Goal: Task Accomplishment & Management: Use online tool/utility

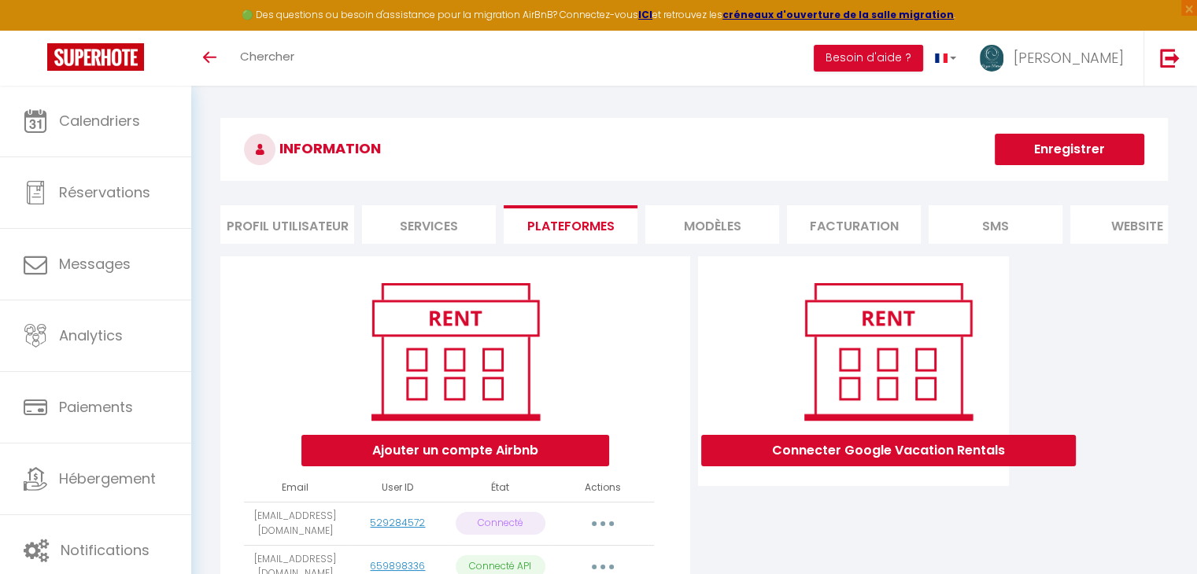
click at [736, 236] on li "MODÈLES" at bounding box center [712, 224] width 134 height 39
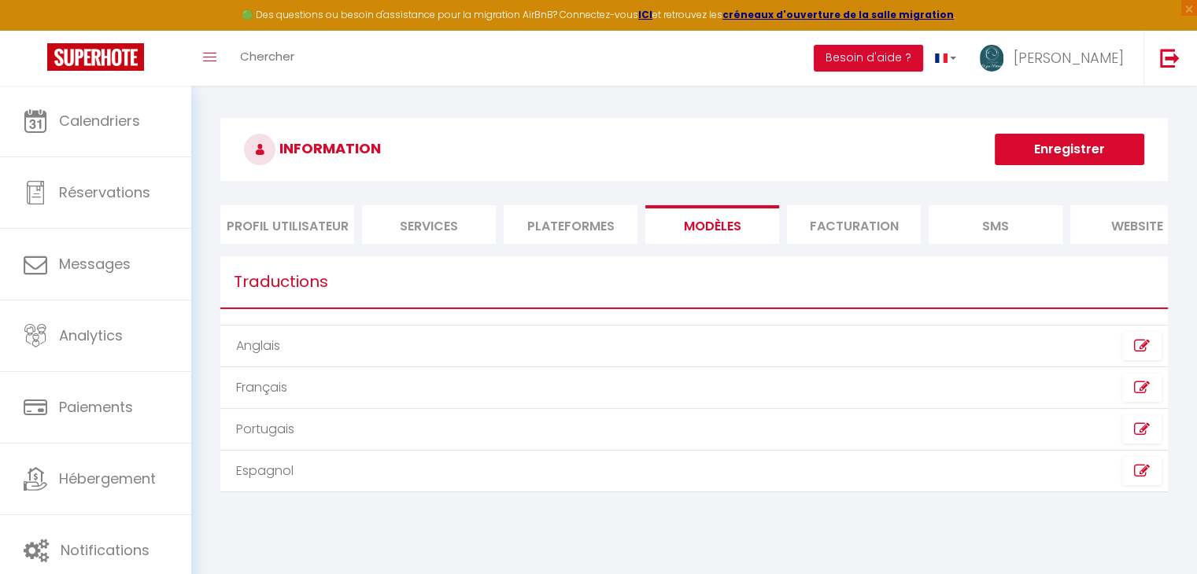
click at [884, 233] on li "Facturation" at bounding box center [854, 224] width 134 height 39
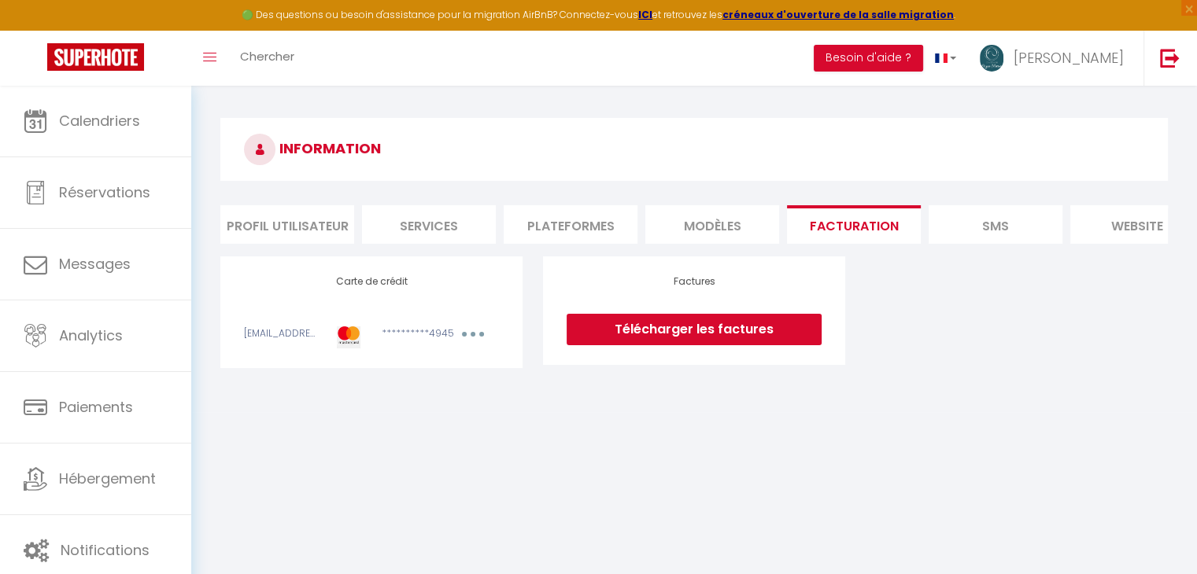
click at [955, 225] on li "SMS" at bounding box center [995, 224] width 134 height 39
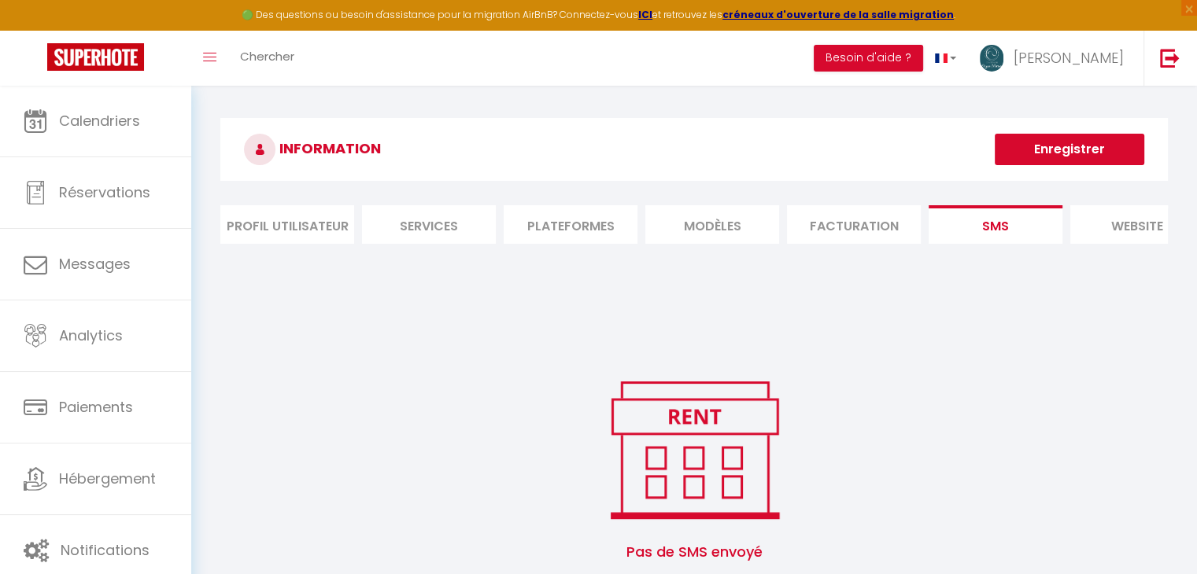
click at [897, 224] on li "Facturation" at bounding box center [854, 224] width 134 height 39
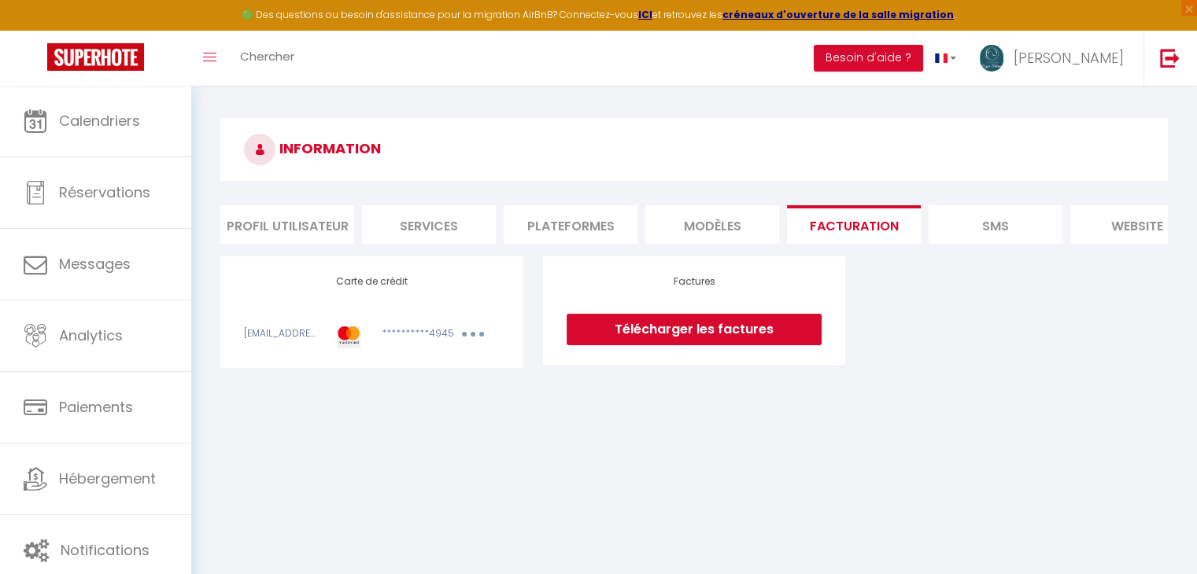
click at [1053, 218] on li "SMS" at bounding box center [995, 224] width 134 height 39
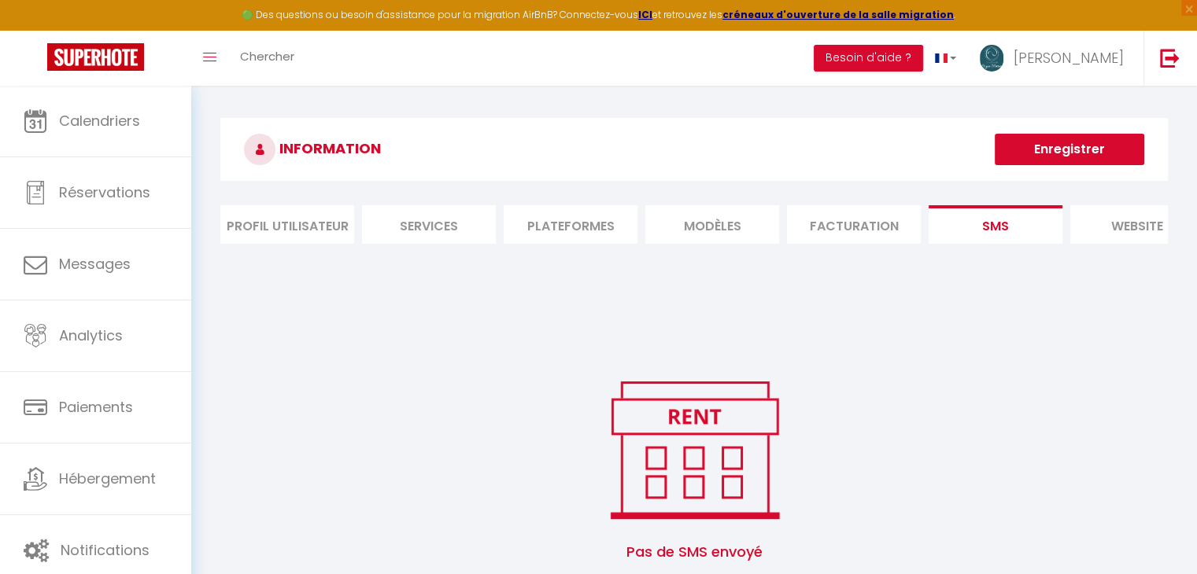
click at [1089, 215] on li "website" at bounding box center [1137, 224] width 134 height 39
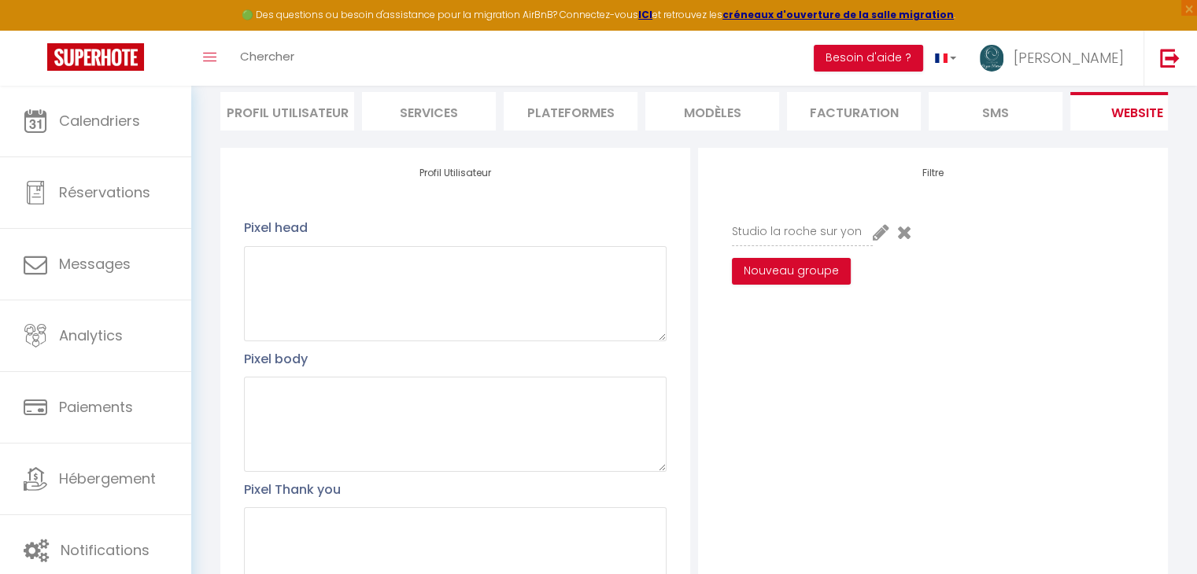
scroll to position [118, 0]
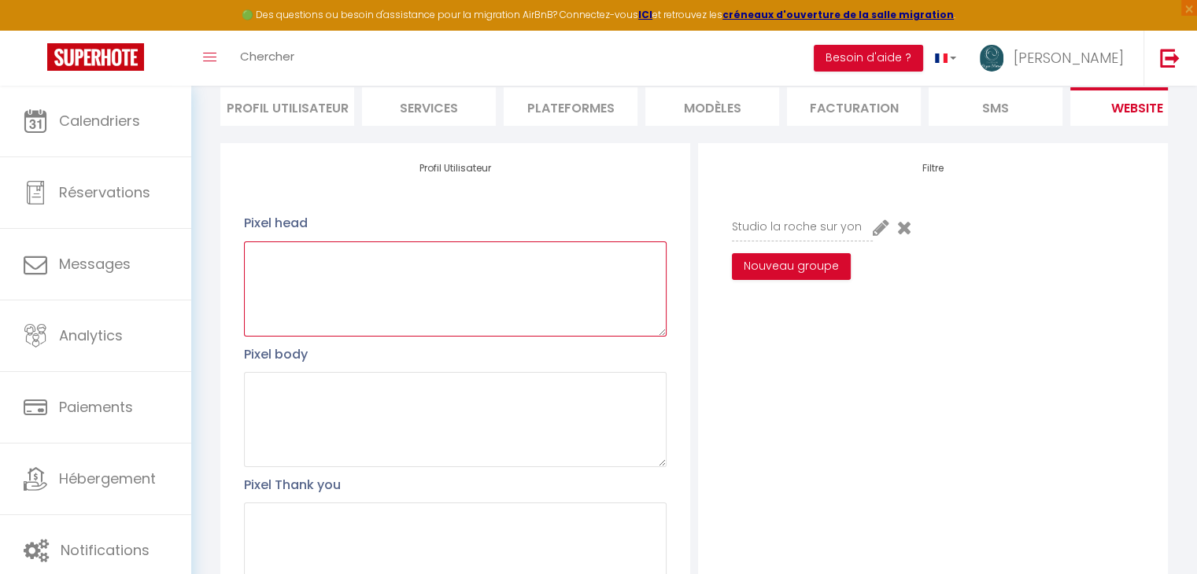
click at [510, 303] on textarea at bounding box center [455, 289] width 422 height 95
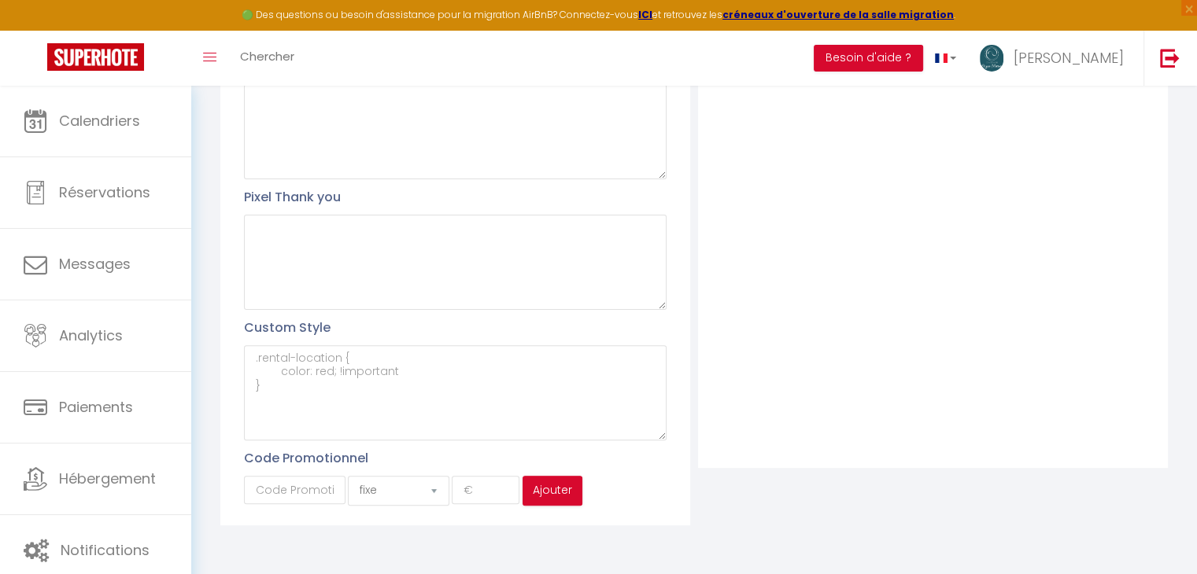
scroll to position [416, 0]
click at [330, 492] on input "text" at bounding box center [294, 490] width 101 height 28
click at [408, 489] on select "fixe pourcentage" at bounding box center [398, 491] width 101 height 30
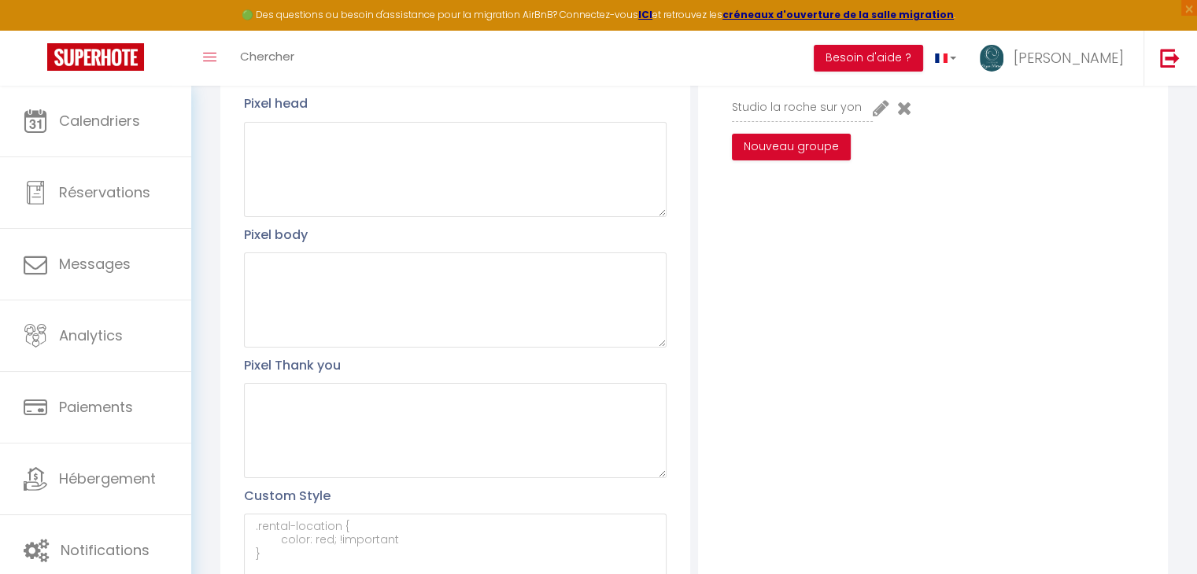
scroll to position [67, 0]
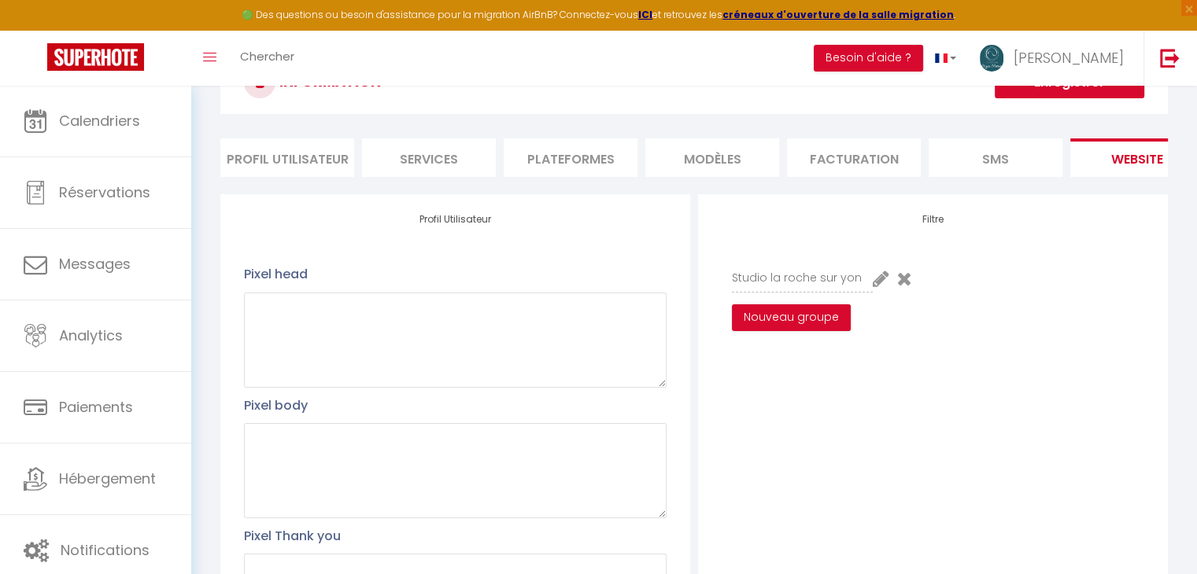
click at [531, 153] on li "Plateformes" at bounding box center [571, 157] width 134 height 39
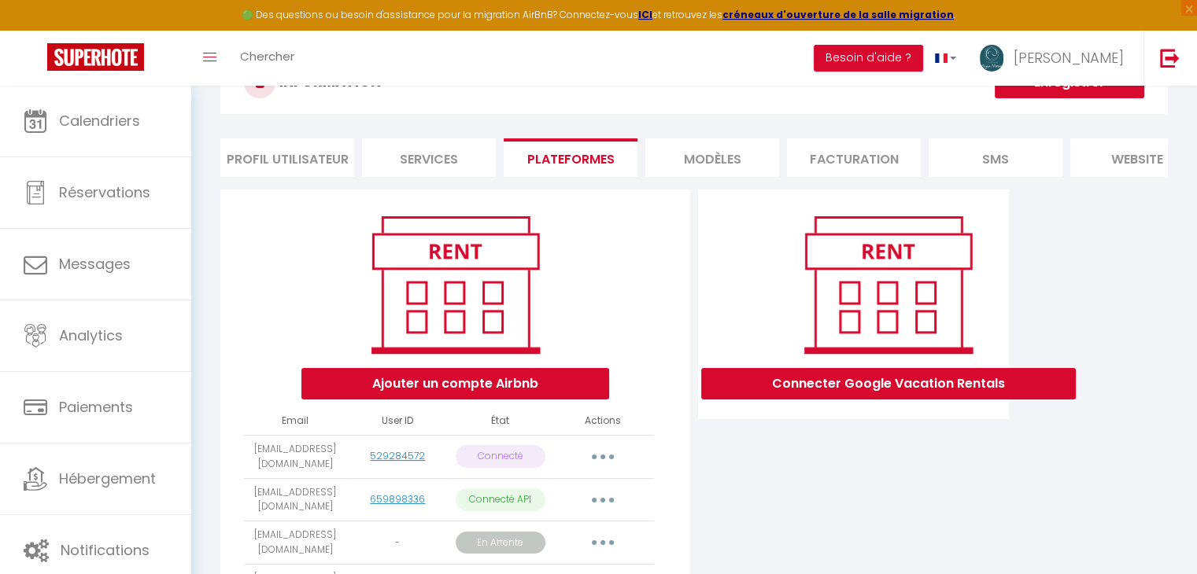
click at [733, 139] on li "MODÈLES" at bounding box center [712, 157] width 134 height 39
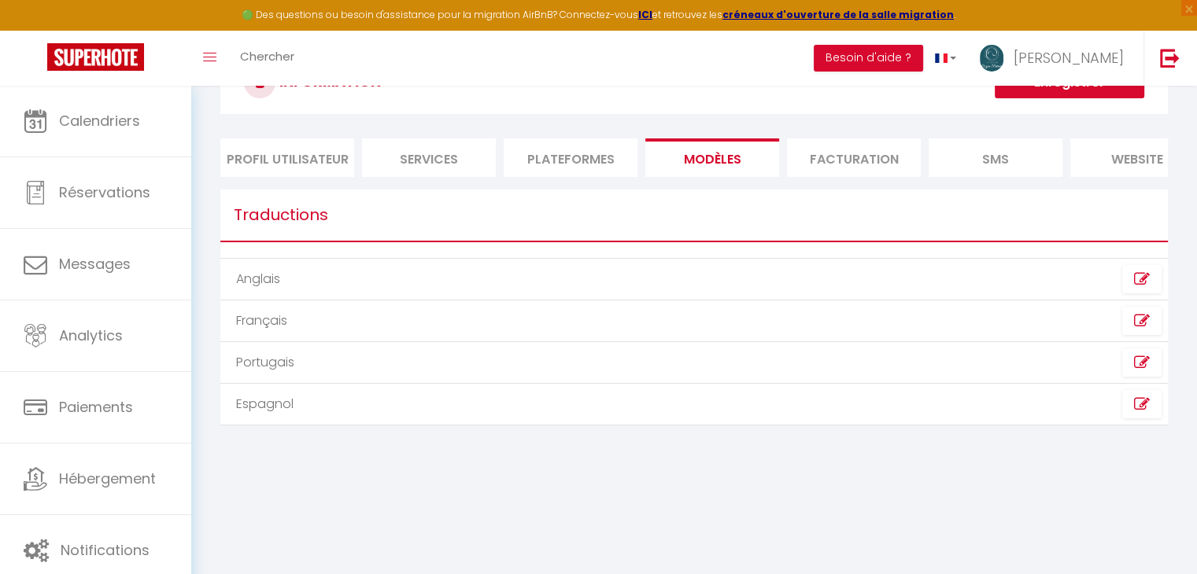
click at [346, 325] on td "Français" at bounding box center [457, 322] width 474 height 42
click at [1135, 328] on icon at bounding box center [1142, 321] width 16 height 16
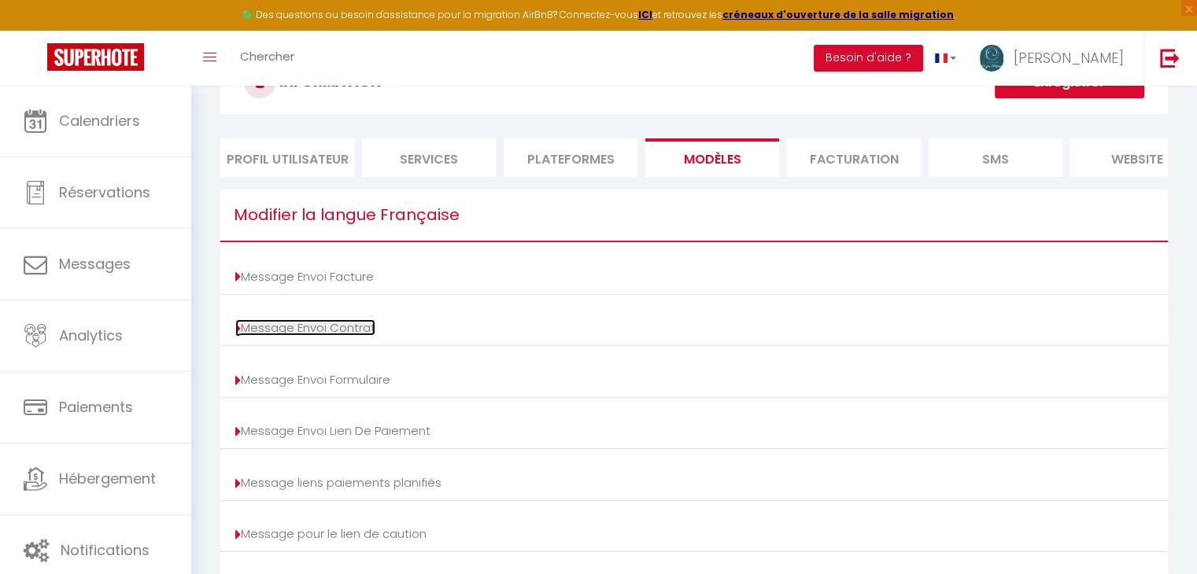
click at [329, 336] on link "Message Envoi Contrat" at bounding box center [305, 327] width 140 height 17
type input "Votre contrat [BOOKING:ID] - [RENTAL:NAME]"
type textarea "Bonjour, Nous vous invitons à cliquer sur le lien suivant pour signer votre con…"
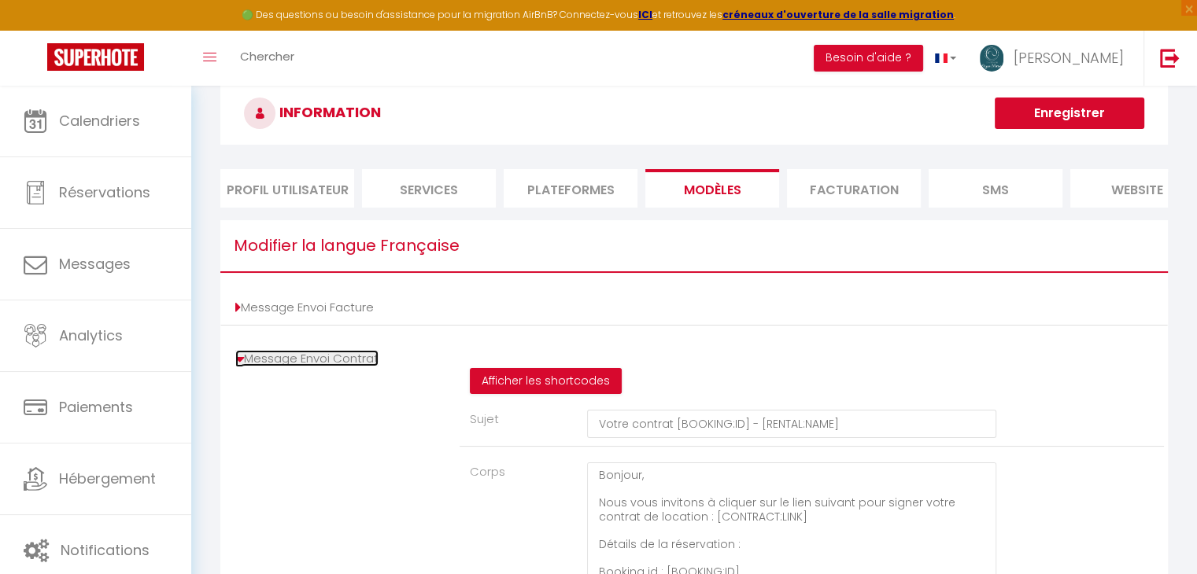
scroll to position [35, 0]
click at [282, 367] on link "Message Envoi Contrat" at bounding box center [306, 359] width 143 height 17
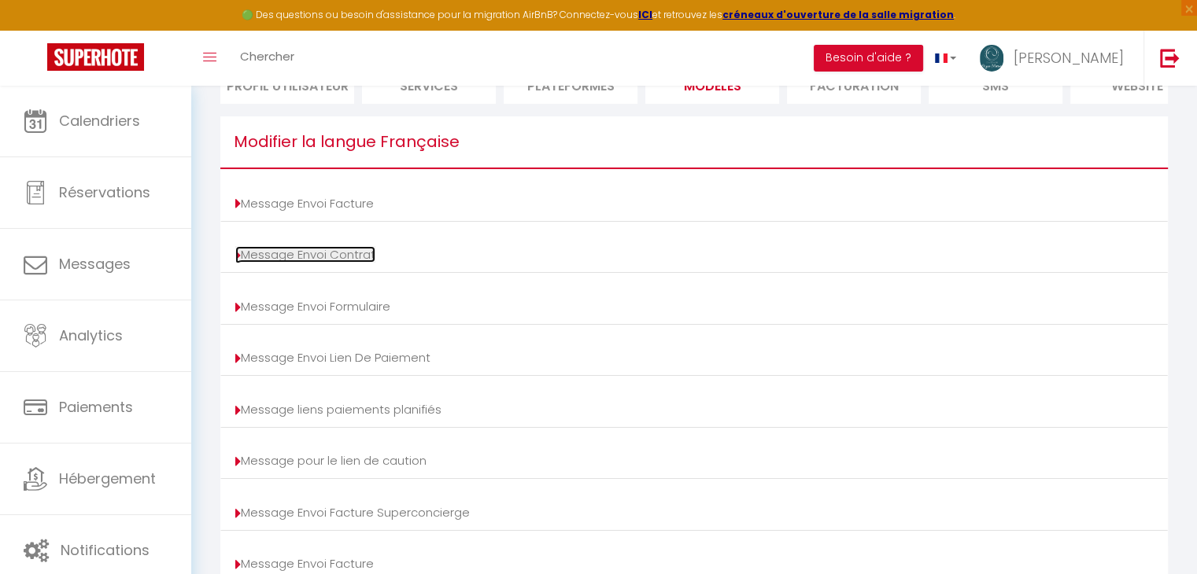
scroll to position [141, 0]
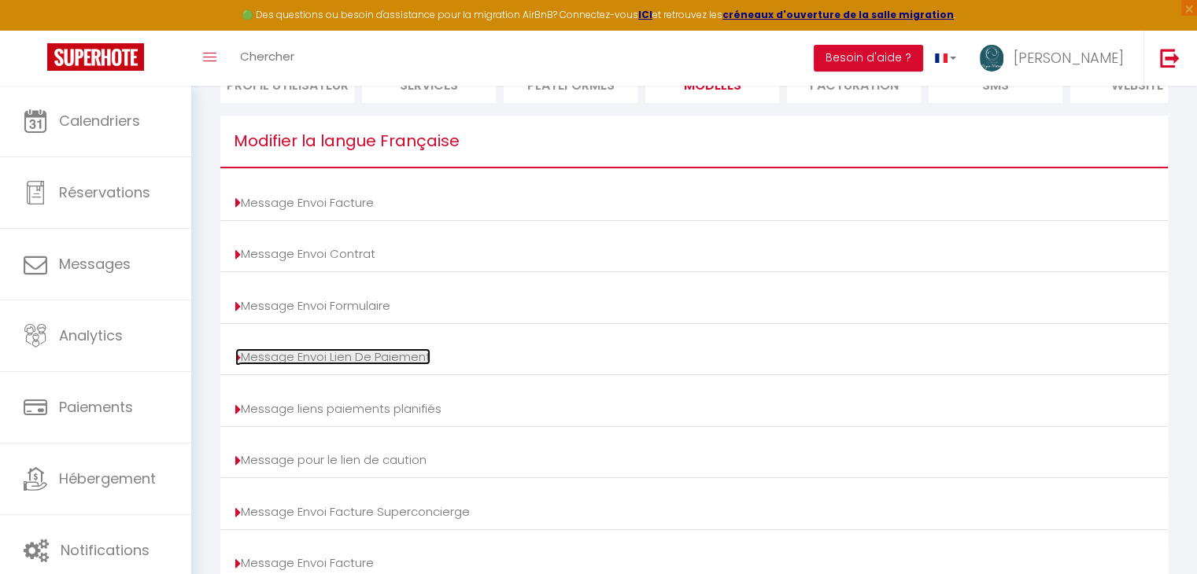
click at [305, 365] on link "Message Envoi Lien De Paiement" at bounding box center [332, 357] width 195 height 17
type input "Demande de paiement"
type textarea "Bonjour, Nous vous invitons à cliquer sur le lien ci-dessous pour effectuer le …"
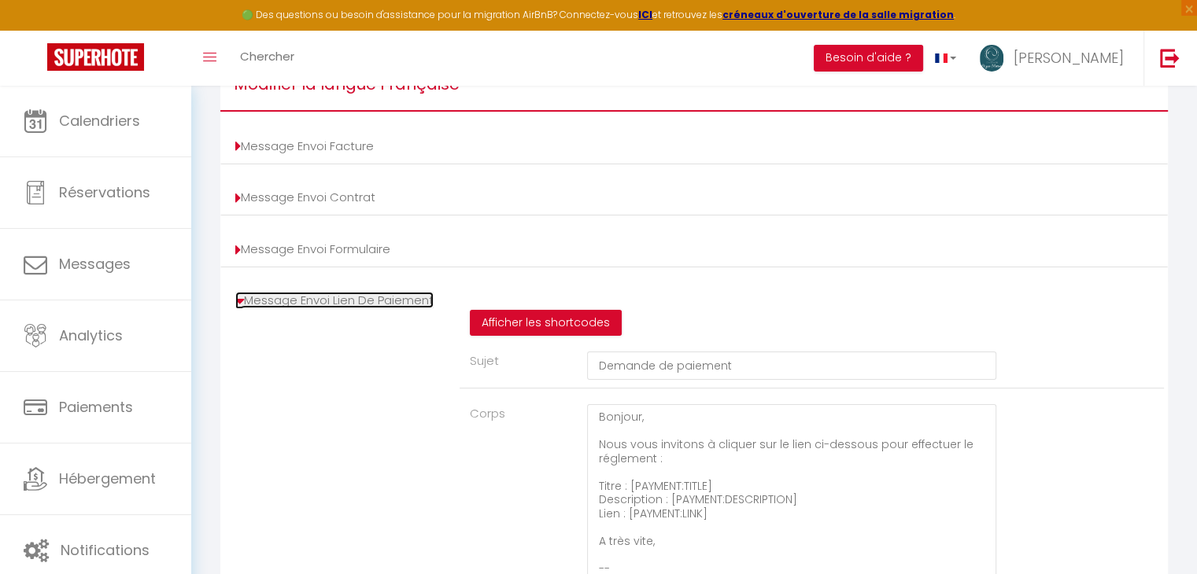
scroll to position [197, 0]
click at [337, 304] on link "Message Envoi Lien De Paiement" at bounding box center [334, 301] width 198 height 17
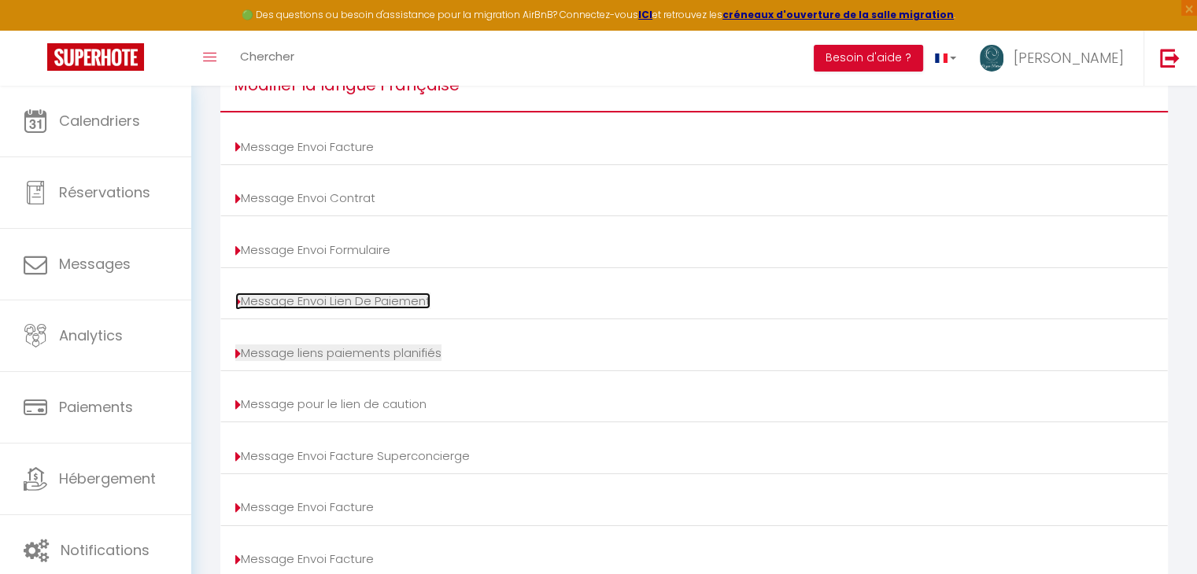
scroll to position [306, 0]
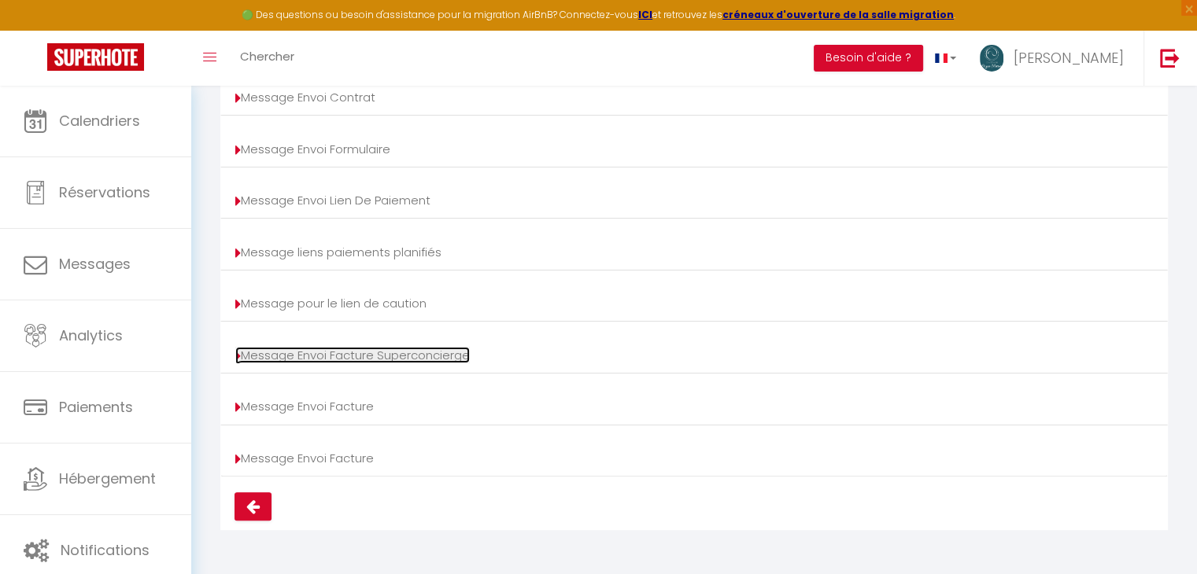
click at [349, 357] on link "Message Envoi Facture Superconcierge" at bounding box center [352, 355] width 234 height 17
type input "Facture - [USER:FIRSTNAME] [USER:LASTNAME] - [MONTH] [YEAR]"
type textarea "Bonjour [OWNER:FIRSTNAME] [OWNER:LASTNAME], Vous trouverez ci-après le lien pou…"
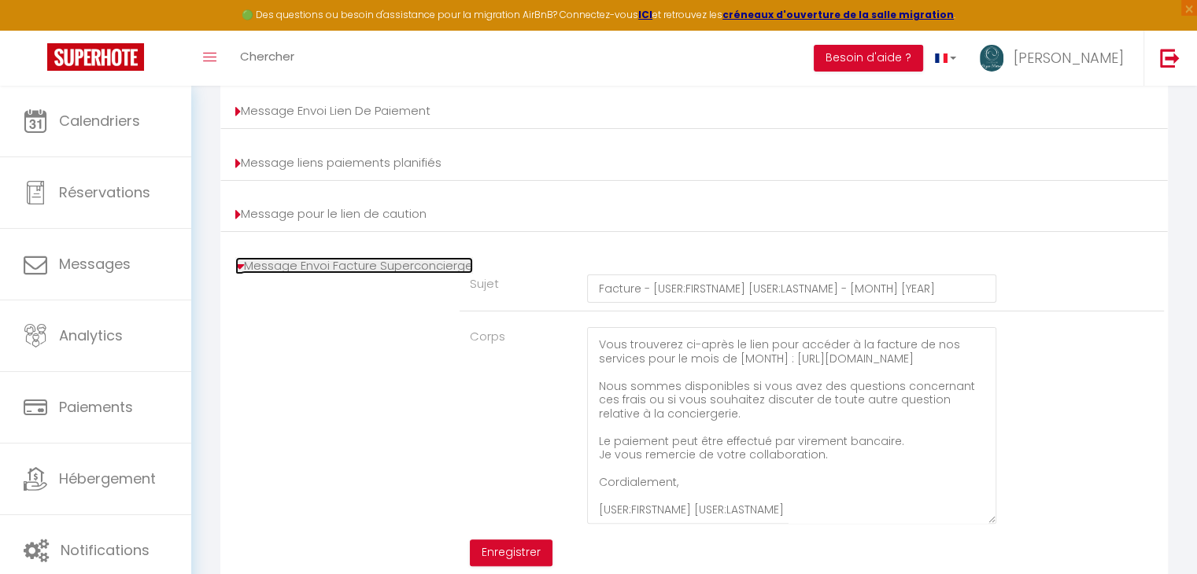
scroll to position [397, 0]
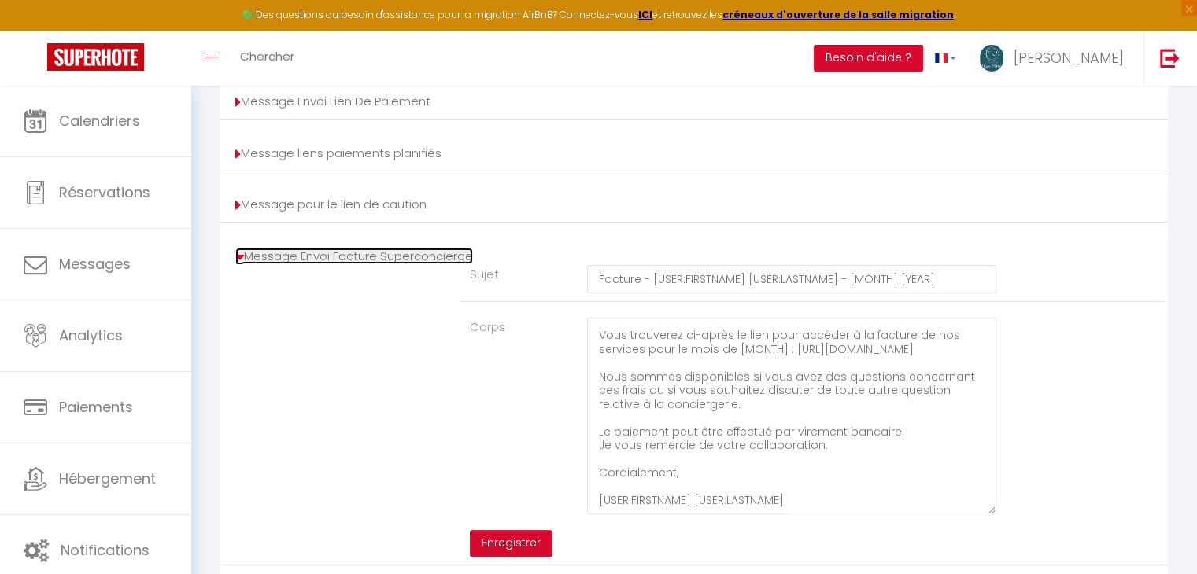
click at [314, 264] on link "Message Envoi Facture Superconcierge" at bounding box center [354, 256] width 238 height 17
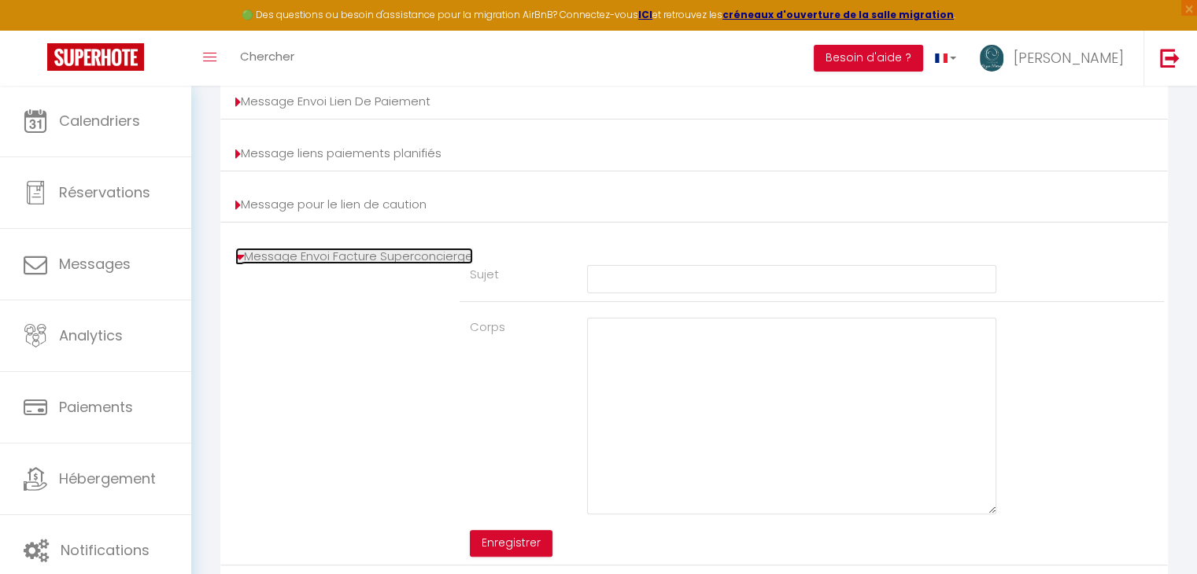
scroll to position [306, 0]
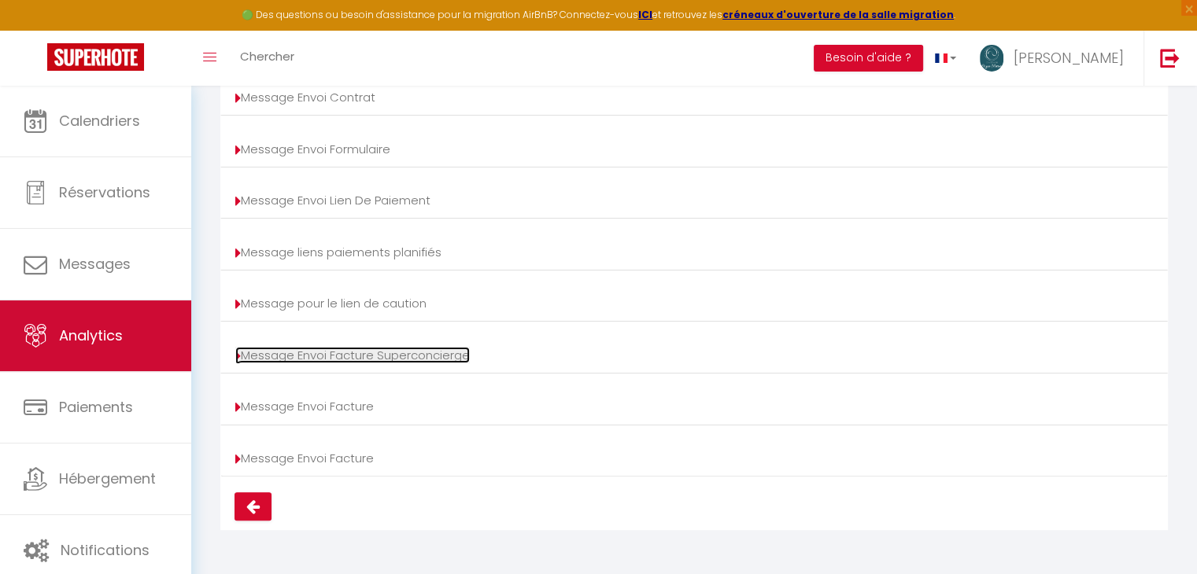
click at [61, 326] on span "Analytics" at bounding box center [91, 336] width 64 height 20
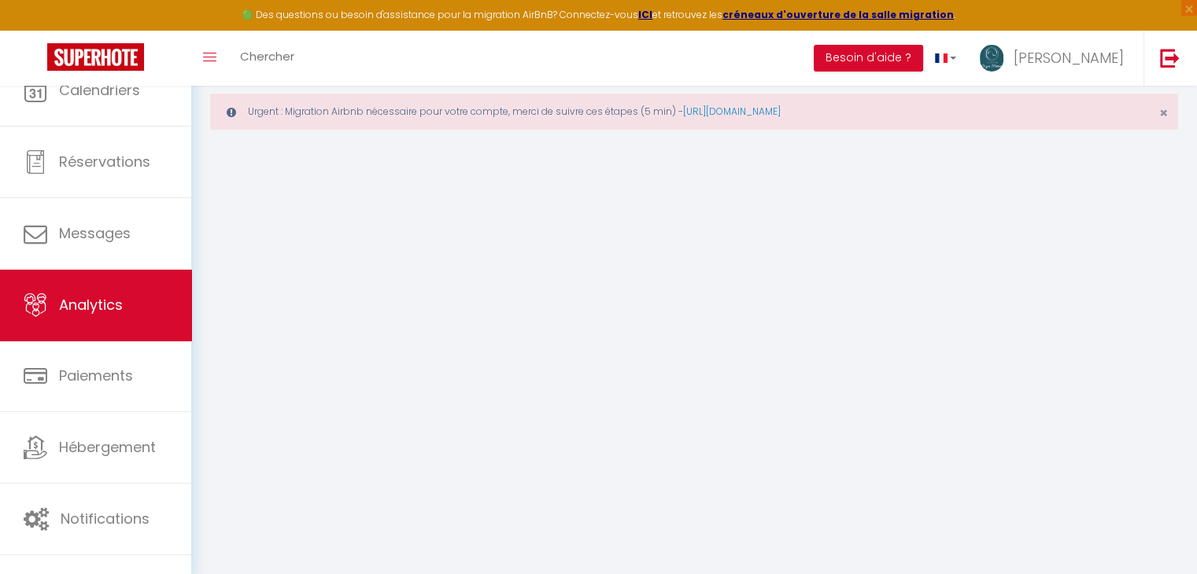
select select "2025"
select select "9"
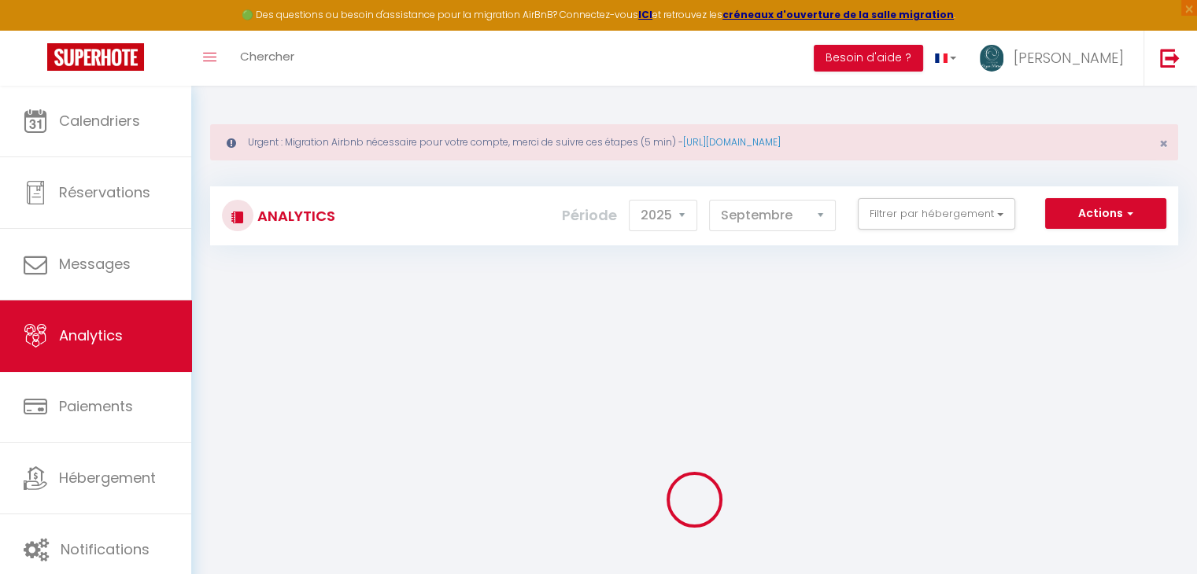
checkbox LGSM "false"
checkbox 22B "false"
checkbox 22C "false"
checkbox 22D "false"
checkbox input "false"
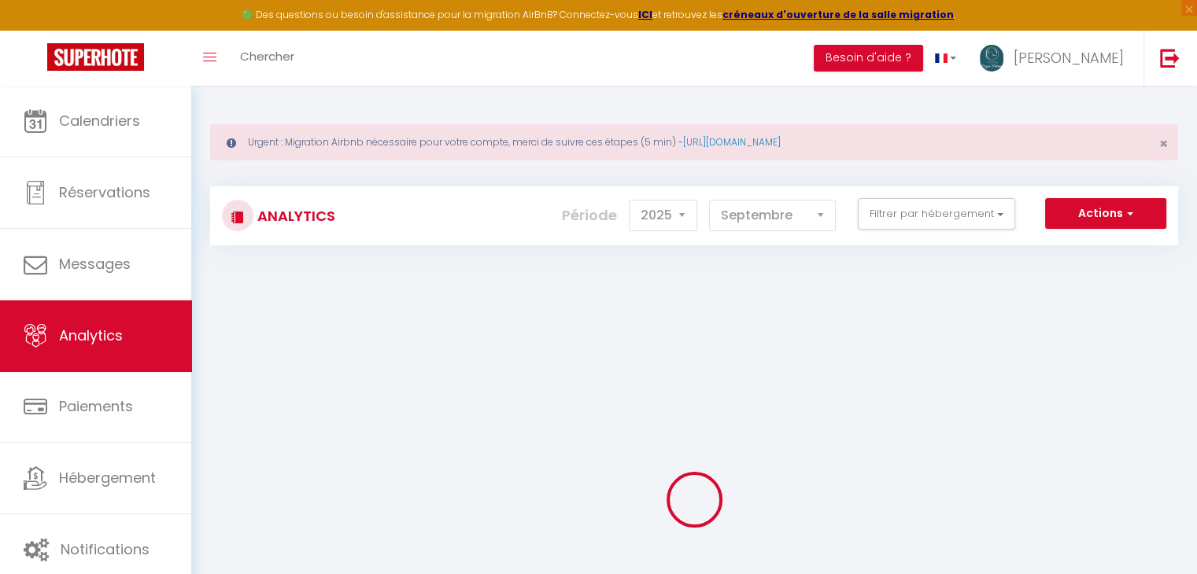
checkbox personnes "false"
checkbox input "false"
checkbox Confort "false"
checkbox ville "false"
checkbox appartement "false"
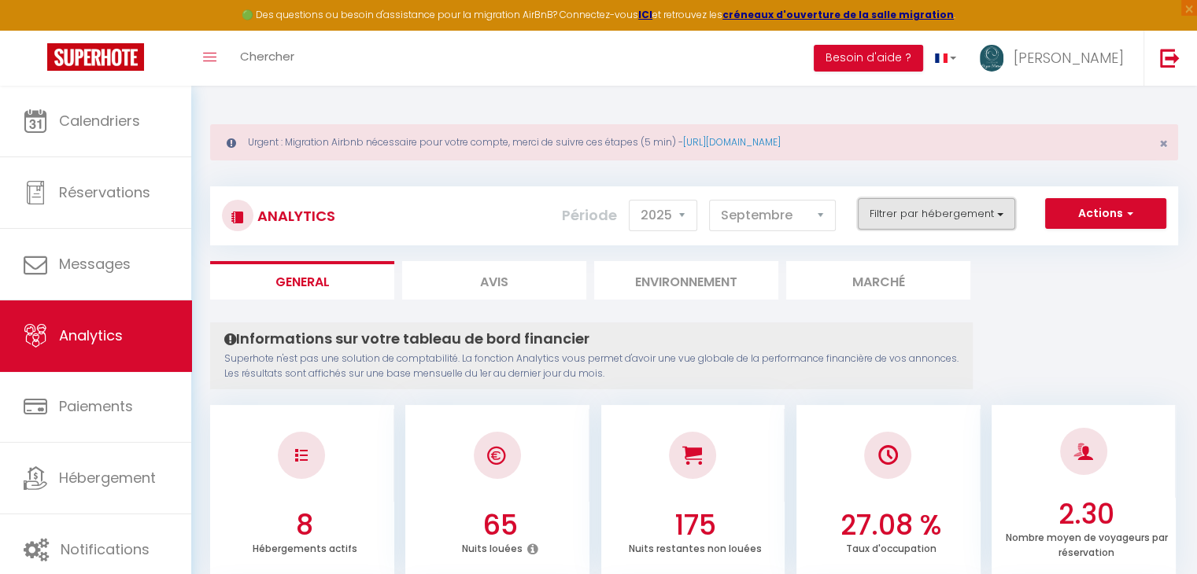
click at [897, 216] on button "Filtrer par hébergement" at bounding box center [936, 213] width 157 height 31
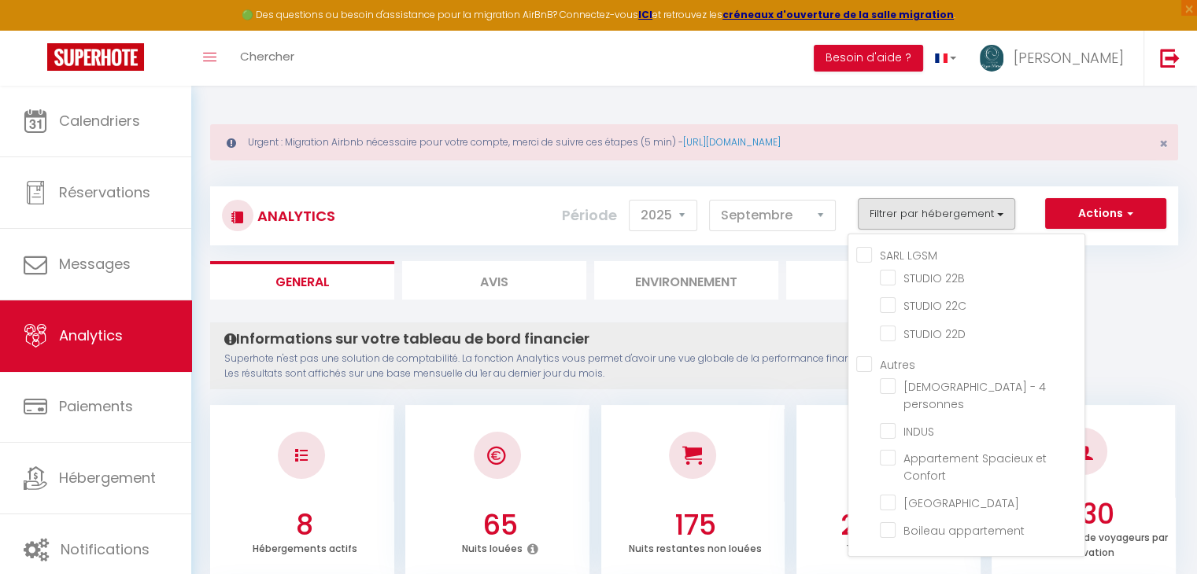
click at [863, 249] on LGSM "SARL LGSM" at bounding box center [970, 254] width 228 height 16
checkbox LGSM "true"
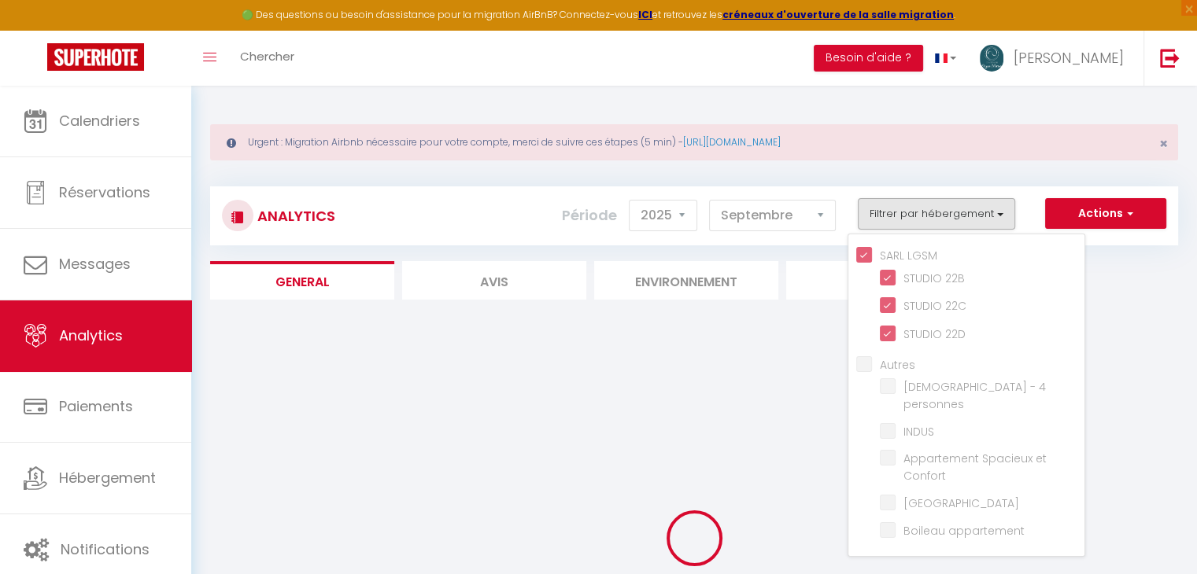
checkbox 22B "true"
checkbox 22C "true"
checkbox 22D "true"
checkbox personnes "false"
checkbox input "false"
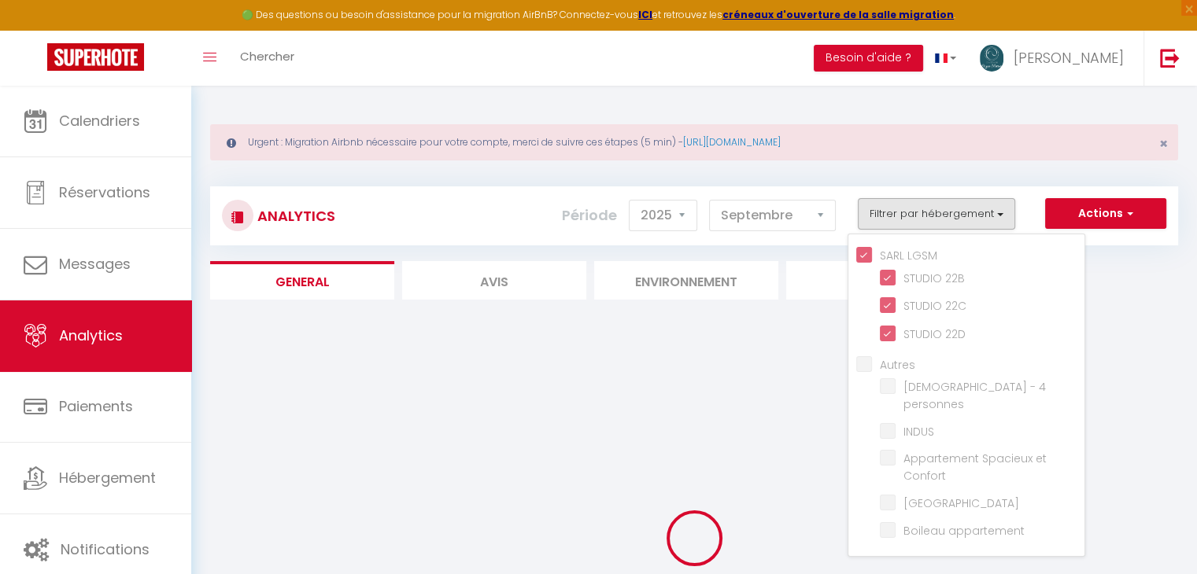
checkbox Confort "false"
checkbox ville "false"
checkbox appartement "false"
checkbox personnes "false"
checkbox input "false"
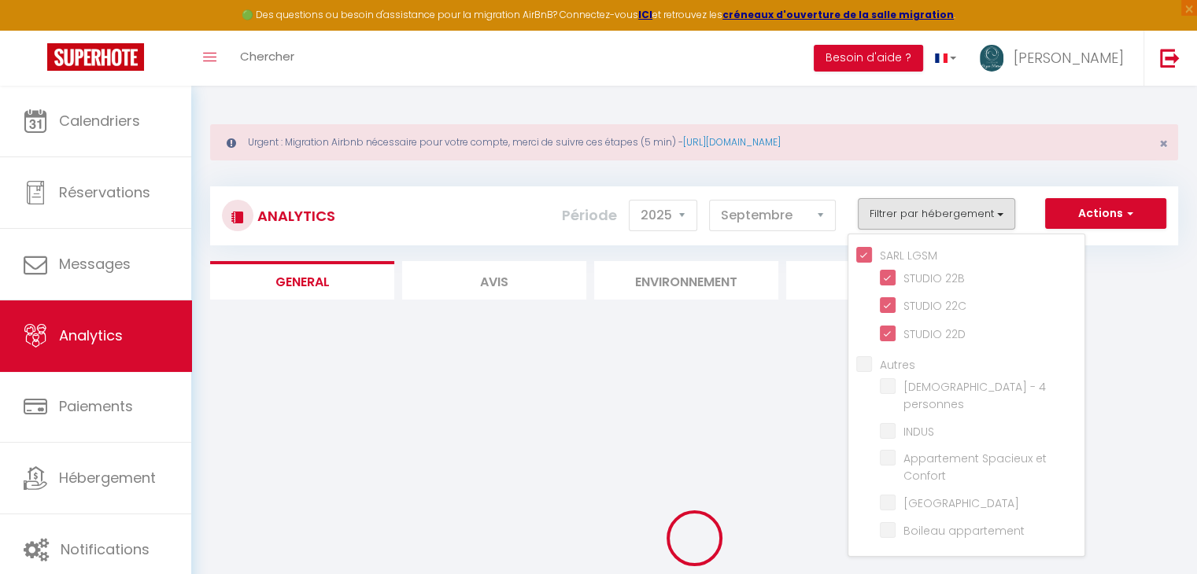
checkbox Confort "false"
checkbox ville "false"
checkbox appartement "false"
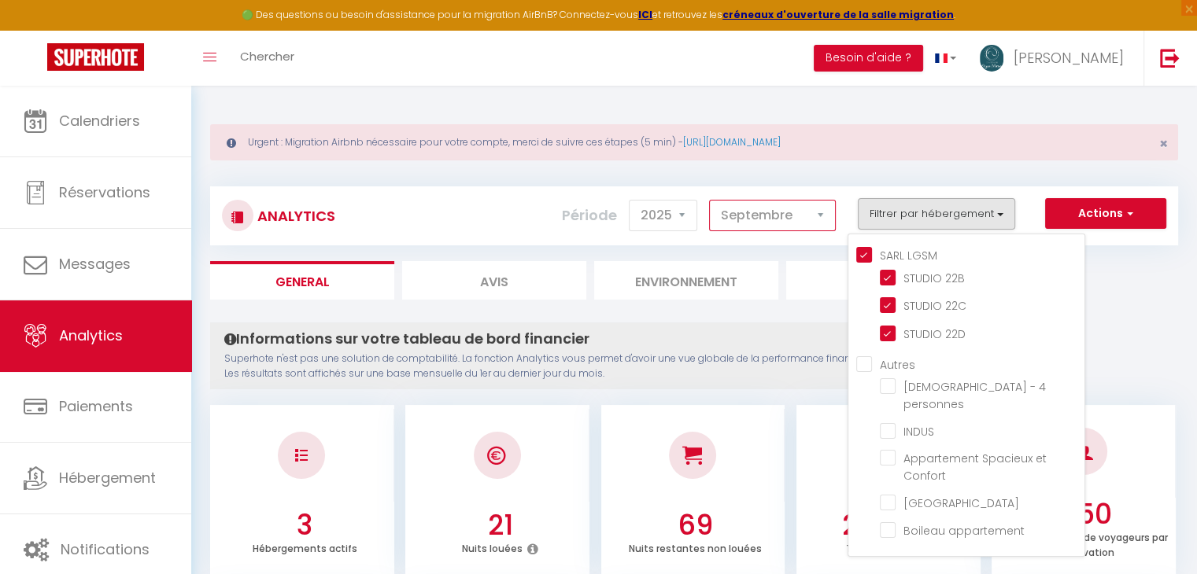
click at [796, 208] on select "[PERSON_NAME] Mars Avril Mai Juin Juillet Août Septembre Octobre Novembre Décem…" at bounding box center [772, 215] width 127 height 31
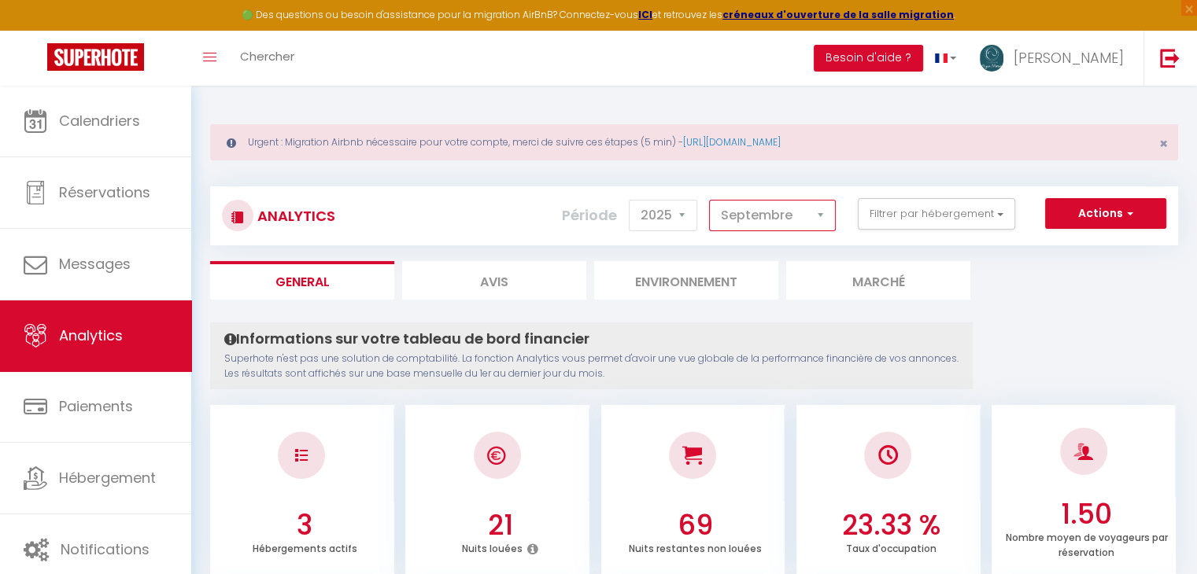
select select "8"
click at [710, 200] on select "[PERSON_NAME] Mars Avril Mai Juin Juillet Août Septembre Octobre Novembre Décem…" at bounding box center [772, 215] width 127 height 31
click at [1092, 221] on button "Actions" at bounding box center [1105, 213] width 121 height 31
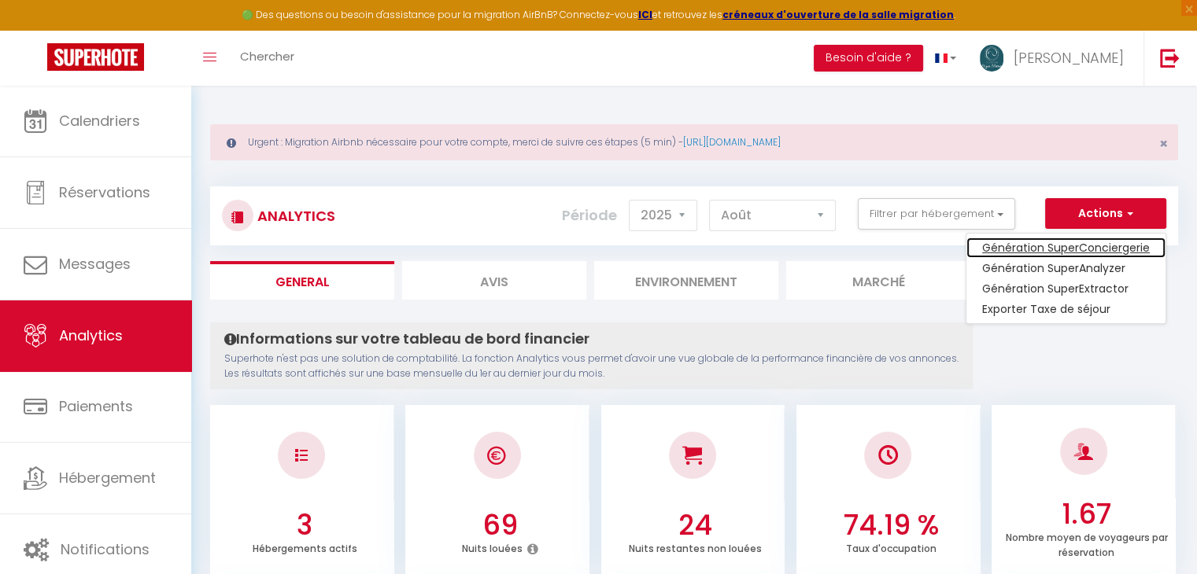
click at [1089, 245] on link "Génération SuperConciergerie" at bounding box center [1065, 248] width 199 height 20
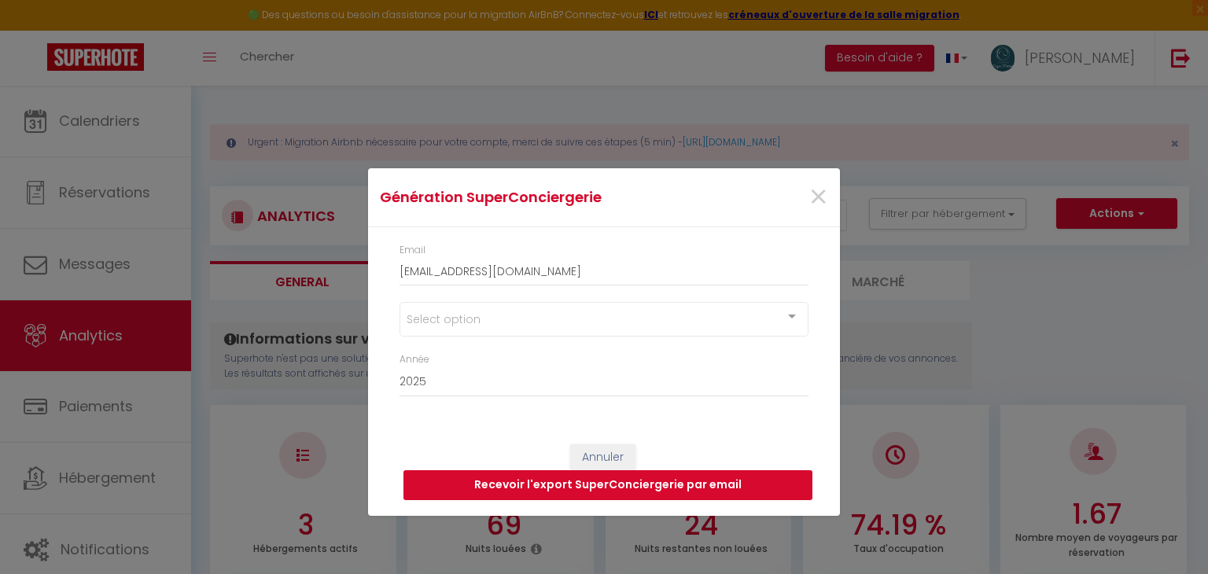
click at [516, 485] on button "Recevoir l'export SuperConciergerie par email" at bounding box center [608, 485] width 409 height 30
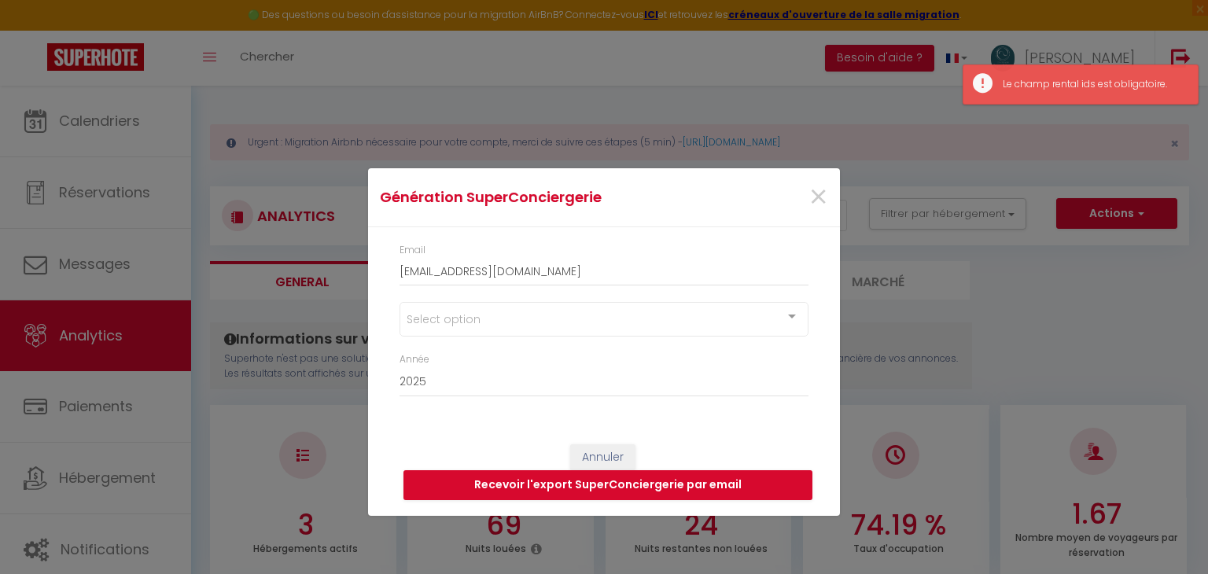
click at [694, 327] on div "Select option" at bounding box center [604, 319] width 409 height 35
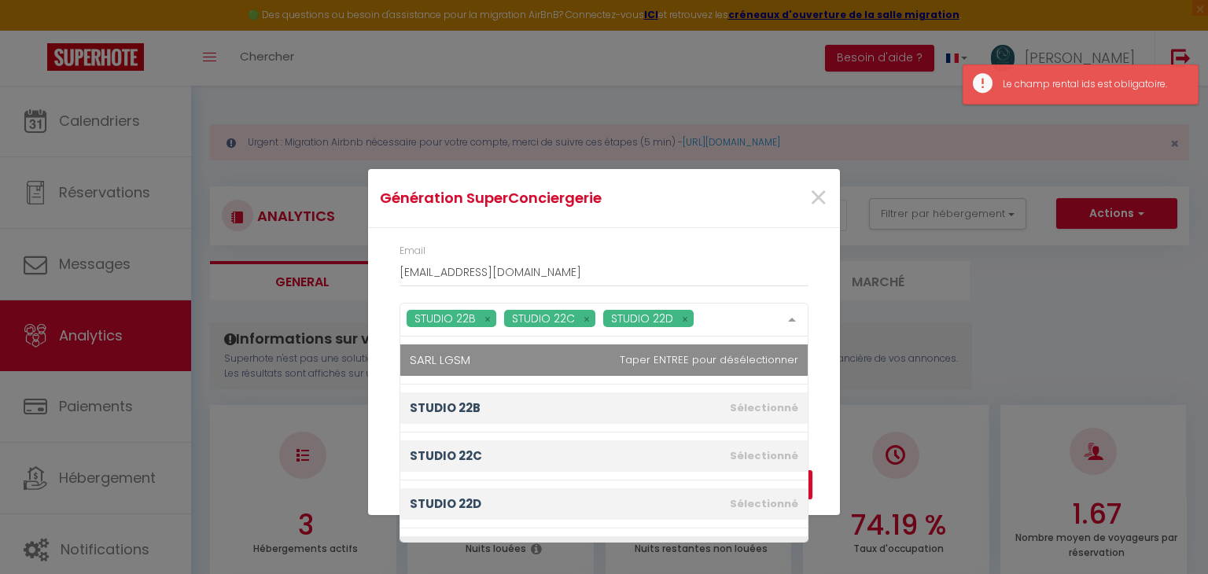
click at [548, 362] on span "SARL LGSM" at bounding box center [604, 360] width 408 height 31
click at [814, 321] on div "STUDIO 22B STUDIO 22C STUDIO 22D SARL LGSM STUDIO 22B STUDIO 22C STUDIO 22D Aut…" at bounding box center [604, 328] width 430 height 50
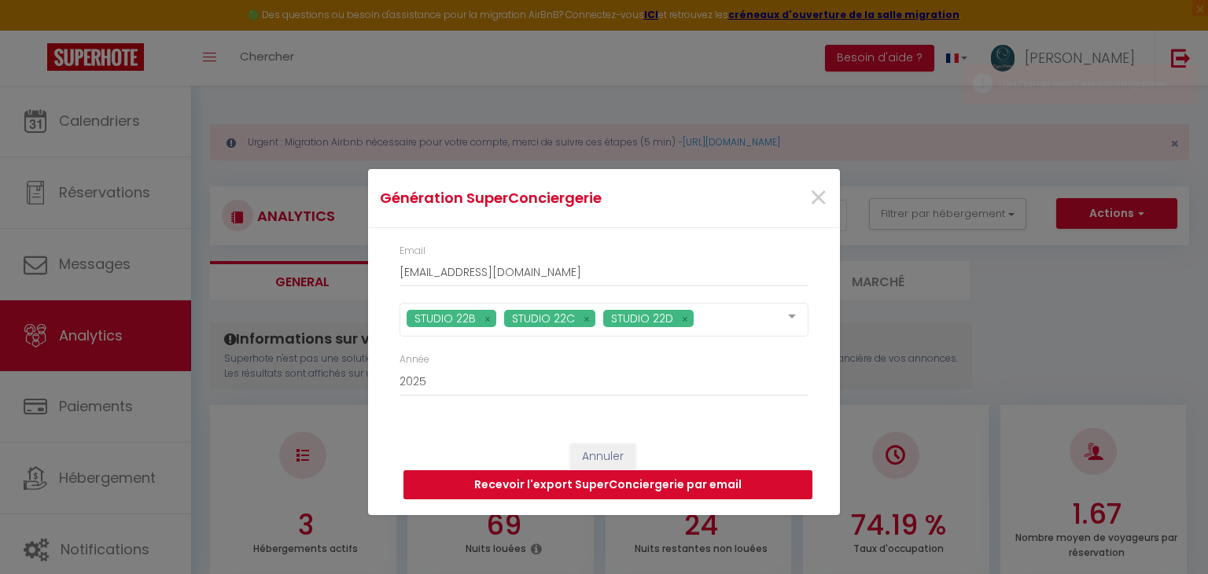
click at [645, 487] on button "Recevoir l'export SuperConciergerie par email" at bounding box center [608, 485] width 409 height 30
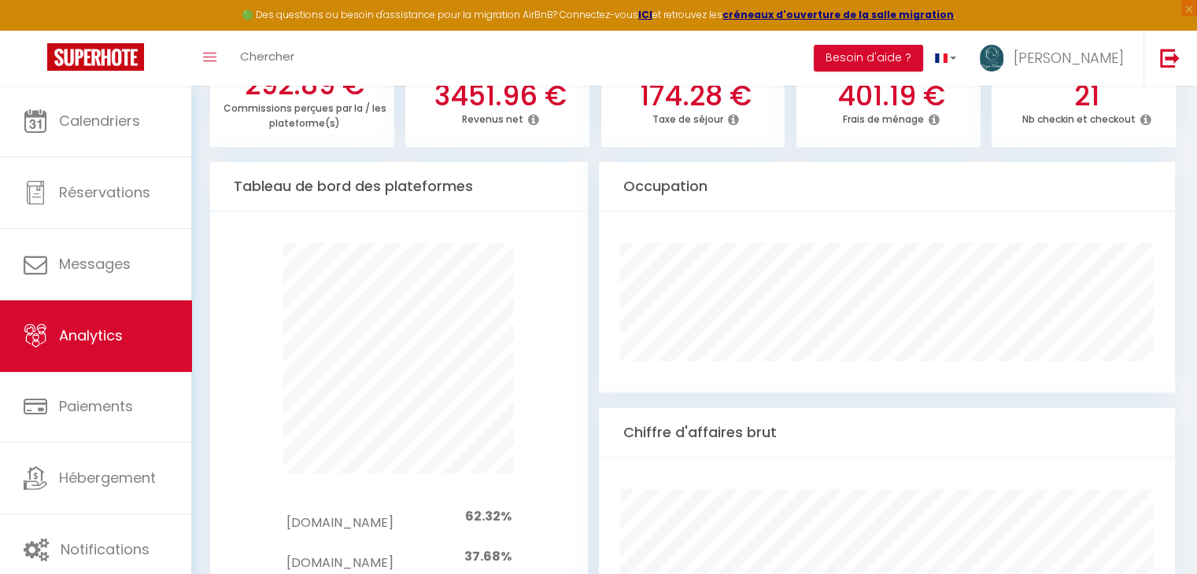
scroll to position [820, 0]
